Goal: Task Accomplishment & Management: Use online tool/utility

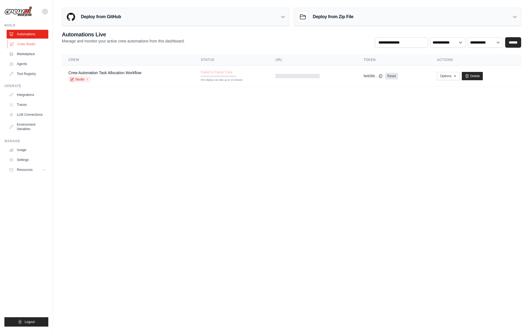
click at [39, 44] on link "Crew Studio" at bounding box center [28, 44] width 42 height 9
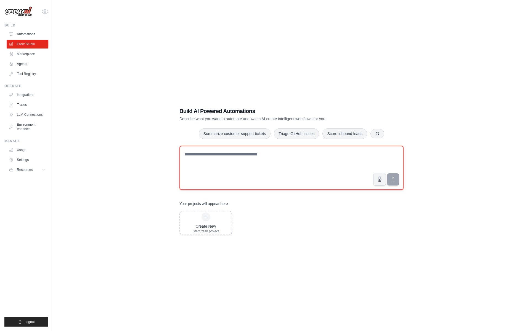
click at [194, 153] on textarea at bounding box center [291, 168] width 224 height 44
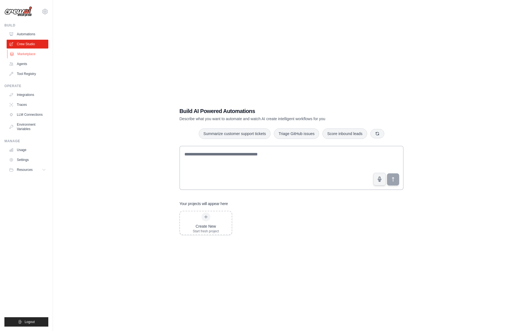
click at [16, 57] on link "Marketplace" at bounding box center [28, 54] width 42 height 9
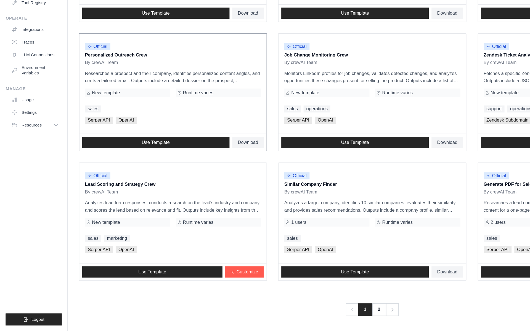
scroll to position [179, 0]
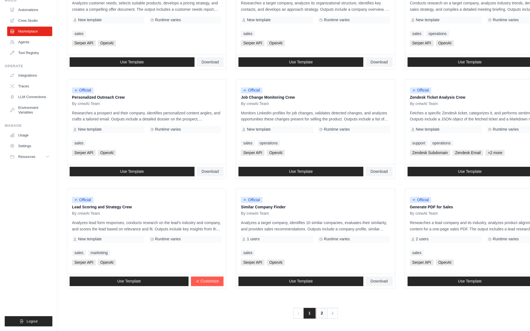
click at [293, 312] on link "2" at bounding box center [297, 315] width 11 height 10
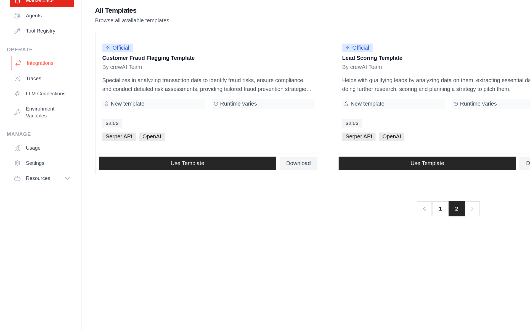
click at [28, 96] on link "Integrations" at bounding box center [28, 94] width 42 height 9
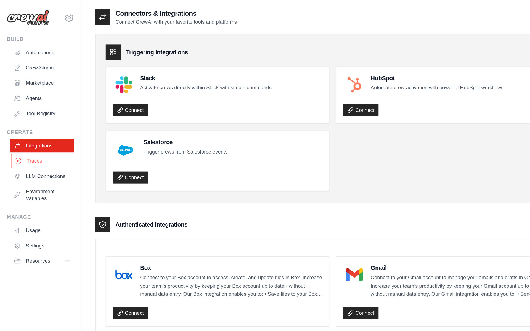
click at [33, 105] on link "Traces" at bounding box center [28, 104] width 42 height 9
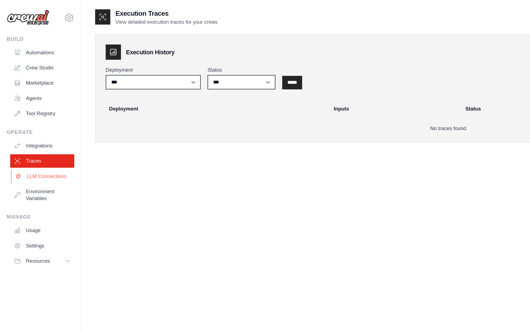
click at [30, 115] on link "LLM Connections" at bounding box center [28, 114] width 42 height 9
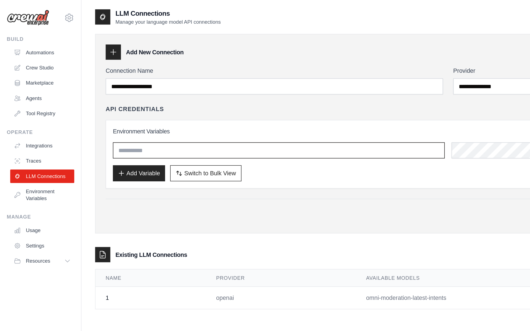
click at [92, 99] on input "text" at bounding box center [181, 98] width 216 height 10
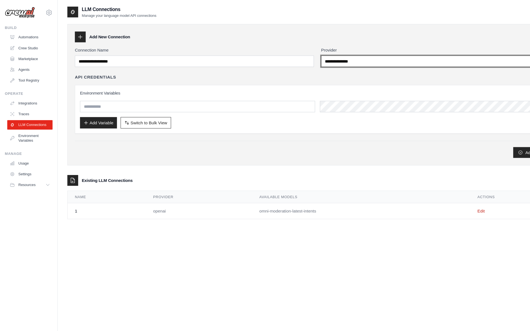
click at [311, 54] on select "**********" at bounding box center [404, 56] width 219 height 10
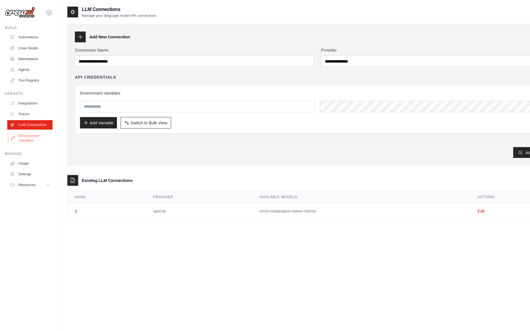
click at [30, 127] on link "Environment Variables" at bounding box center [28, 126] width 42 height 13
click at [24, 154] on ul "Usage Settings Resources Documentation Blog" at bounding box center [28, 160] width 42 height 29
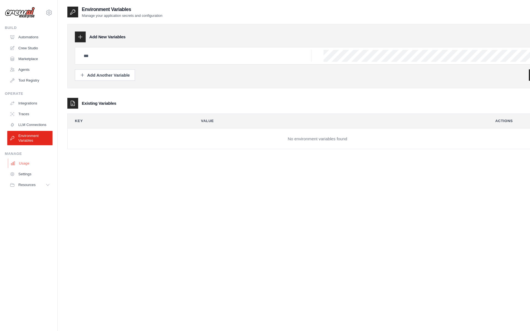
click at [24, 151] on link "Usage" at bounding box center [28, 150] width 42 height 9
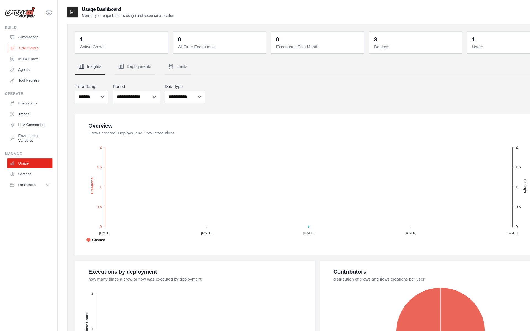
click at [27, 44] on link "Crew Studio" at bounding box center [28, 44] width 42 height 9
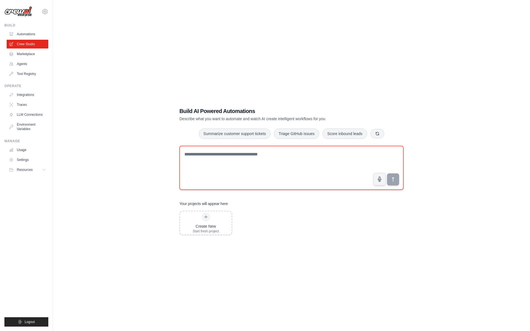
click at [203, 172] on textarea at bounding box center [291, 168] width 224 height 44
type textarea "*"
type textarea "**********"
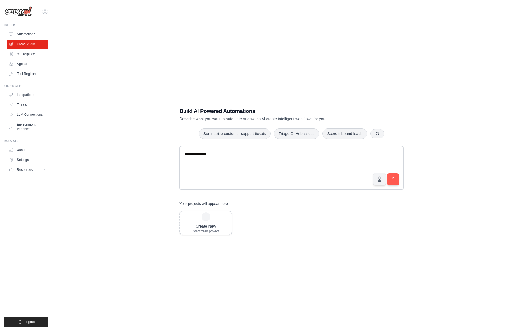
click at [207, 208] on div "Your projects will appear here Create New Start fresh project" at bounding box center [291, 218] width 224 height 34
click at [206, 219] on icon at bounding box center [206, 217] width 4 height 4
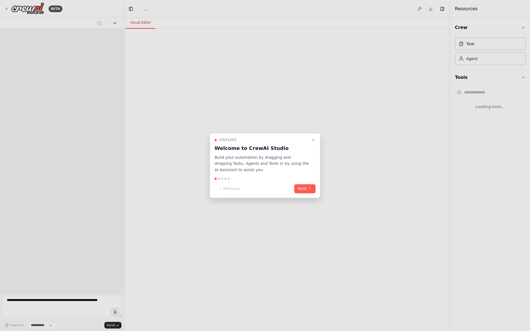
select select "****"
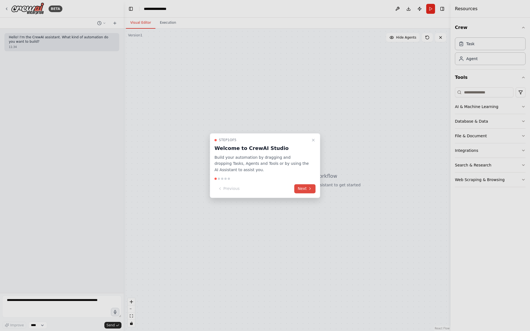
click at [305, 191] on button "Next" at bounding box center [304, 188] width 21 height 9
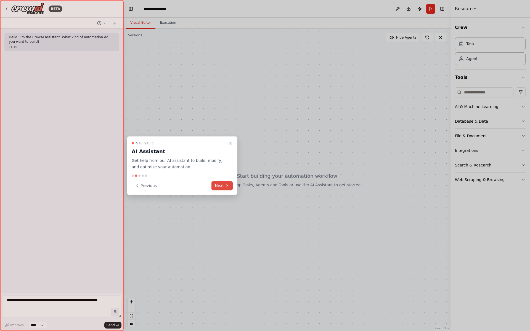
click at [222, 187] on button "Next" at bounding box center [221, 185] width 21 height 9
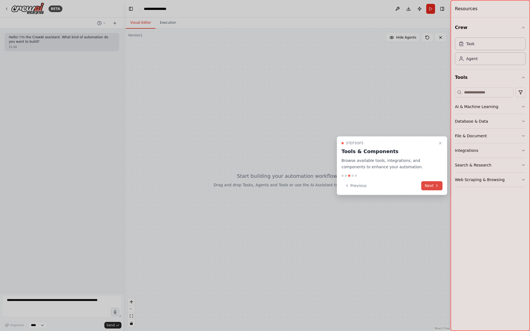
click at [431, 183] on button "Next" at bounding box center [431, 185] width 21 height 9
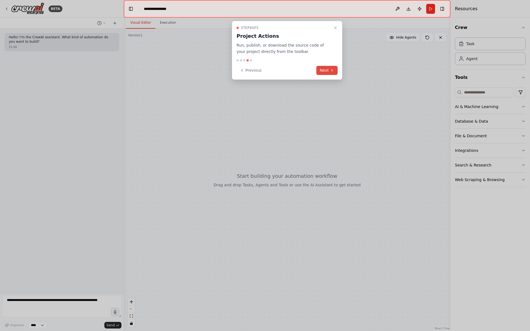
click at [321, 69] on button "Next" at bounding box center [326, 70] width 21 height 9
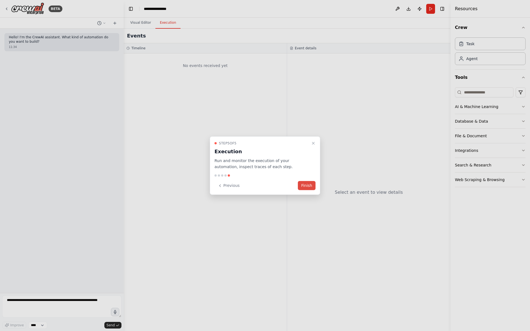
click at [309, 183] on button "Finish" at bounding box center [307, 185] width 18 height 9
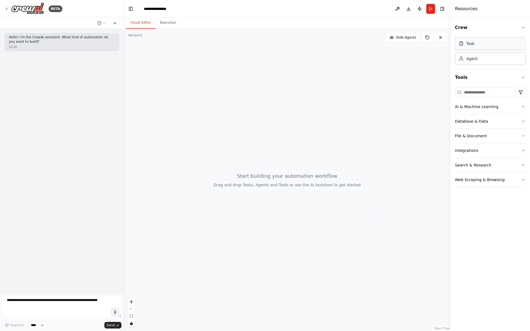
click at [486, 47] on div "Task" at bounding box center [490, 43] width 71 height 13
click at [502, 108] on button "AI & Machine Learning" at bounding box center [490, 107] width 71 height 14
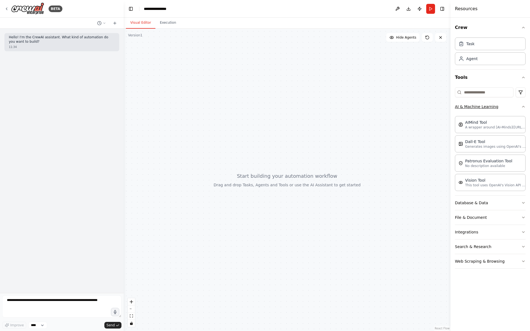
click at [502, 108] on button "AI & Machine Learning" at bounding box center [490, 107] width 71 height 14
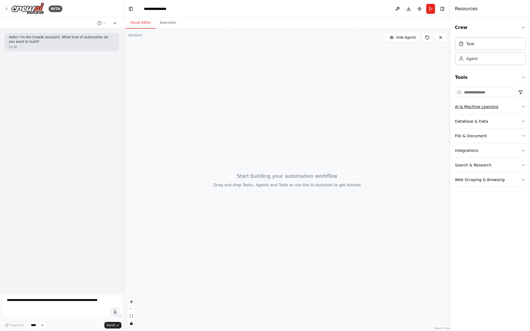
click at [502, 108] on button "AI & Machine Learning" at bounding box center [490, 107] width 71 height 14
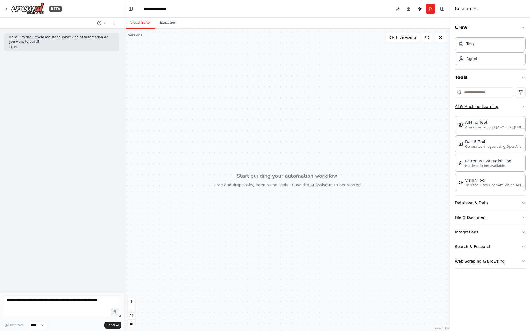
click at [502, 108] on button "AI & Machine Learning" at bounding box center [490, 107] width 71 height 14
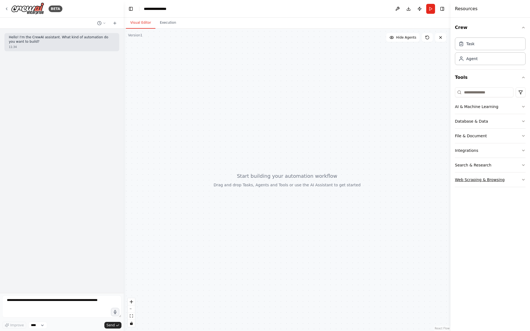
click at [503, 180] on button "Web Scraping & Browsing" at bounding box center [490, 180] width 71 height 14
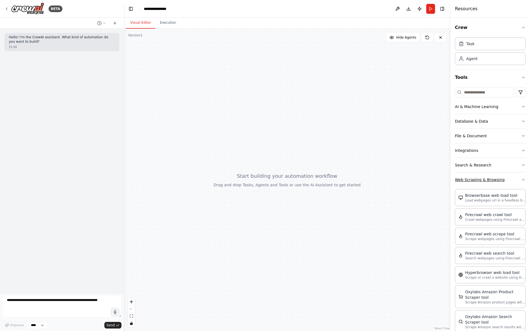
click at [512, 181] on button "Web Scraping & Browsing" at bounding box center [490, 180] width 71 height 14
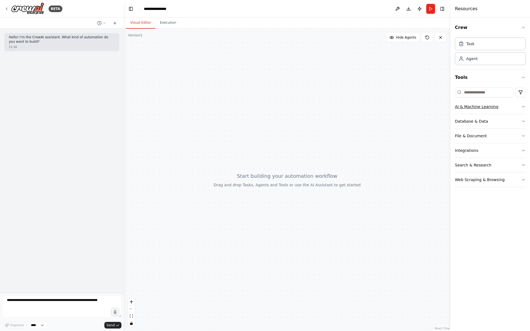
click at [499, 110] on button "AI & Machine Learning" at bounding box center [490, 107] width 71 height 14
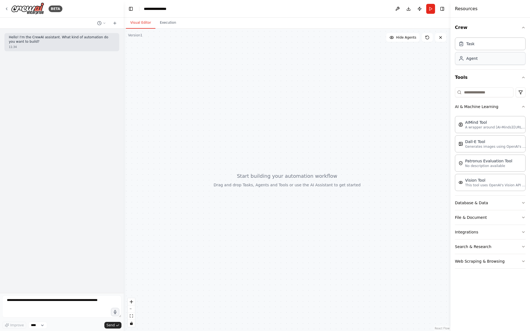
click at [484, 65] on div "Task Agent" at bounding box center [490, 52] width 71 height 34
click at [487, 62] on div "Agent" at bounding box center [490, 58] width 71 height 13
click at [519, 105] on button "AI & Machine Learning" at bounding box center [490, 107] width 71 height 14
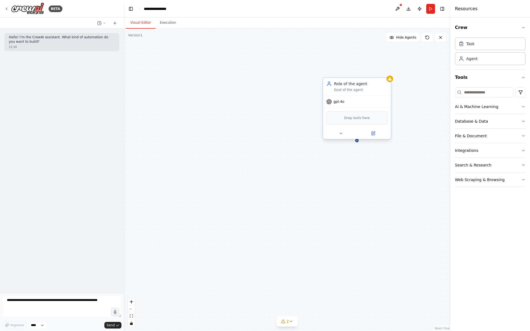
click at [353, 120] on span "Drop tools here" at bounding box center [357, 118] width 26 height 6
click at [337, 119] on div "Drop tools here" at bounding box center [356, 117] width 61 height 13
click at [341, 138] on div at bounding box center [357, 133] width 68 height 11
click at [342, 135] on icon at bounding box center [340, 133] width 4 height 4
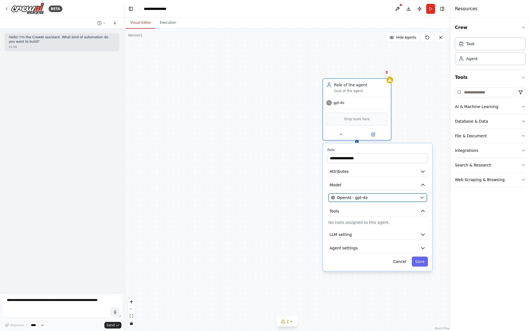
click at [355, 195] on button "OpenAI - gpt-4o" at bounding box center [377, 198] width 98 height 8
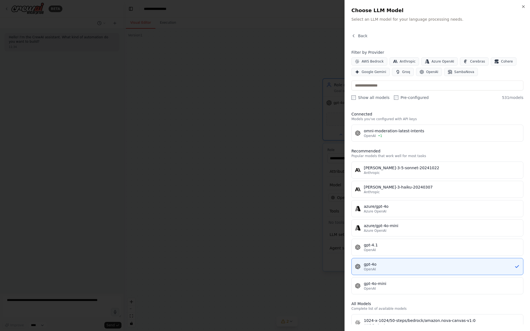
click at [248, 159] on div at bounding box center [265, 165] width 530 height 331
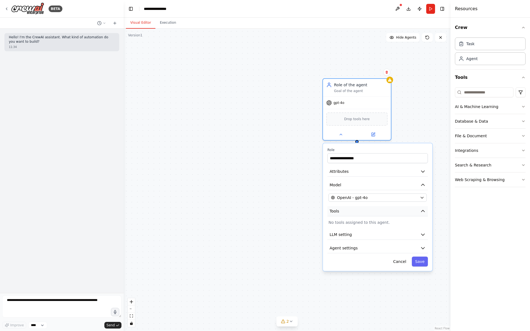
click at [346, 211] on button "Tools" at bounding box center [377, 211] width 100 height 10
click at [345, 236] on span "LLM setting" at bounding box center [341, 234] width 22 height 5
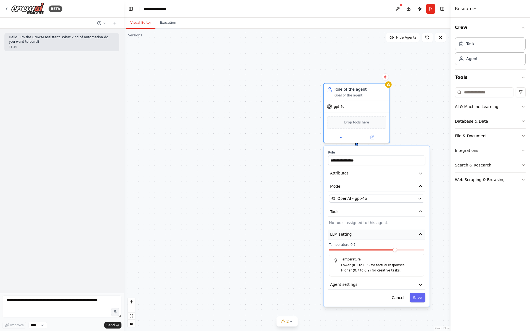
click at [345, 236] on span "LLM setting" at bounding box center [341, 234] width 22 height 5
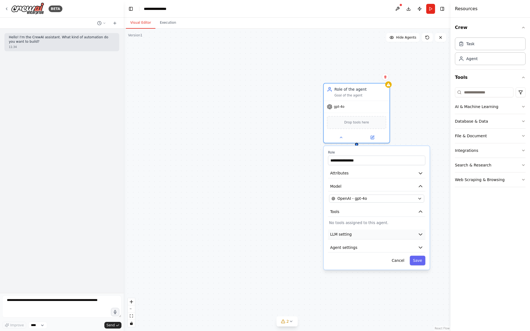
click at [345, 236] on span "LLM setting" at bounding box center [341, 234] width 22 height 5
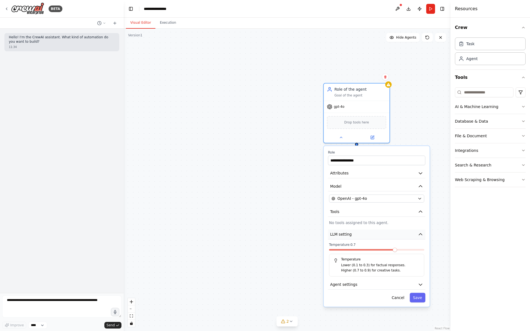
click at [345, 236] on span "LLM setting" at bounding box center [341, 234] width 22 height 5
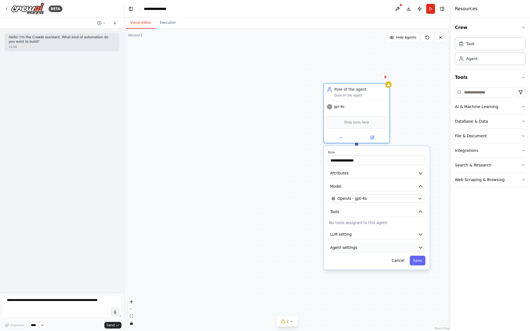
click at [346, 246] on span "Agent settings" at bounding box center [343, 247] width 27 height 5
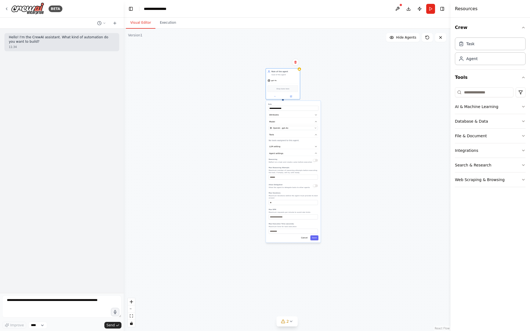
drag, startPoint x: 288, startPoint y: 234, endPoint x: 244, endPoint y: 145, distance: 99.3
click at [244, 145] on div "**********" at bounding box center [287, 180] width 327 height 303
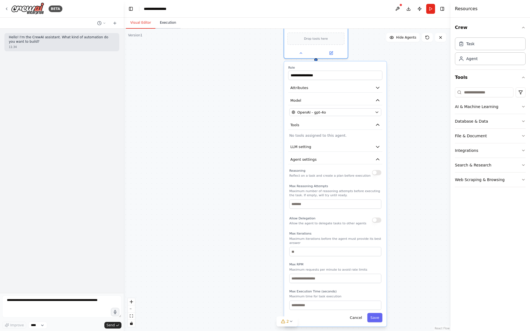
click at [173, 26] on button "Execution" at bounding box center [167, 23] width 25 height 12
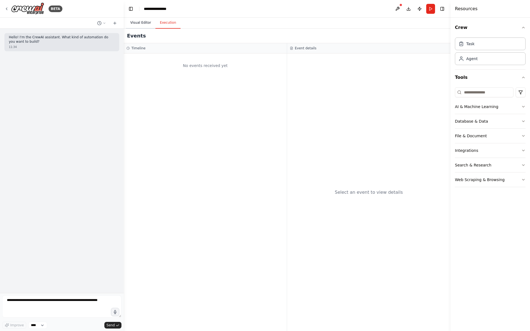
click at [146, 21] on button "Visual Editor" at bounding box center [141, 23] width 30 height 12
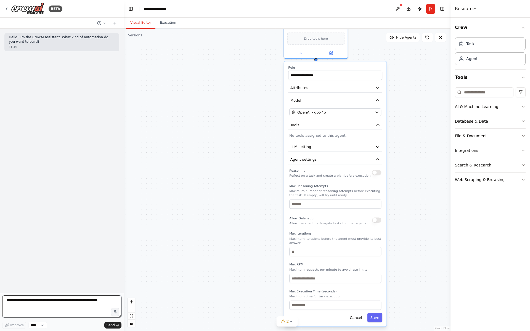
click at [67, 302] on textarea at bounding box center [61, 307] width 119 height 22
click at [42, 323] on select "****" at bounding box center [37, 325] width 19 height 7
